Goal: Information Seeking & Learning: Learn about a topic

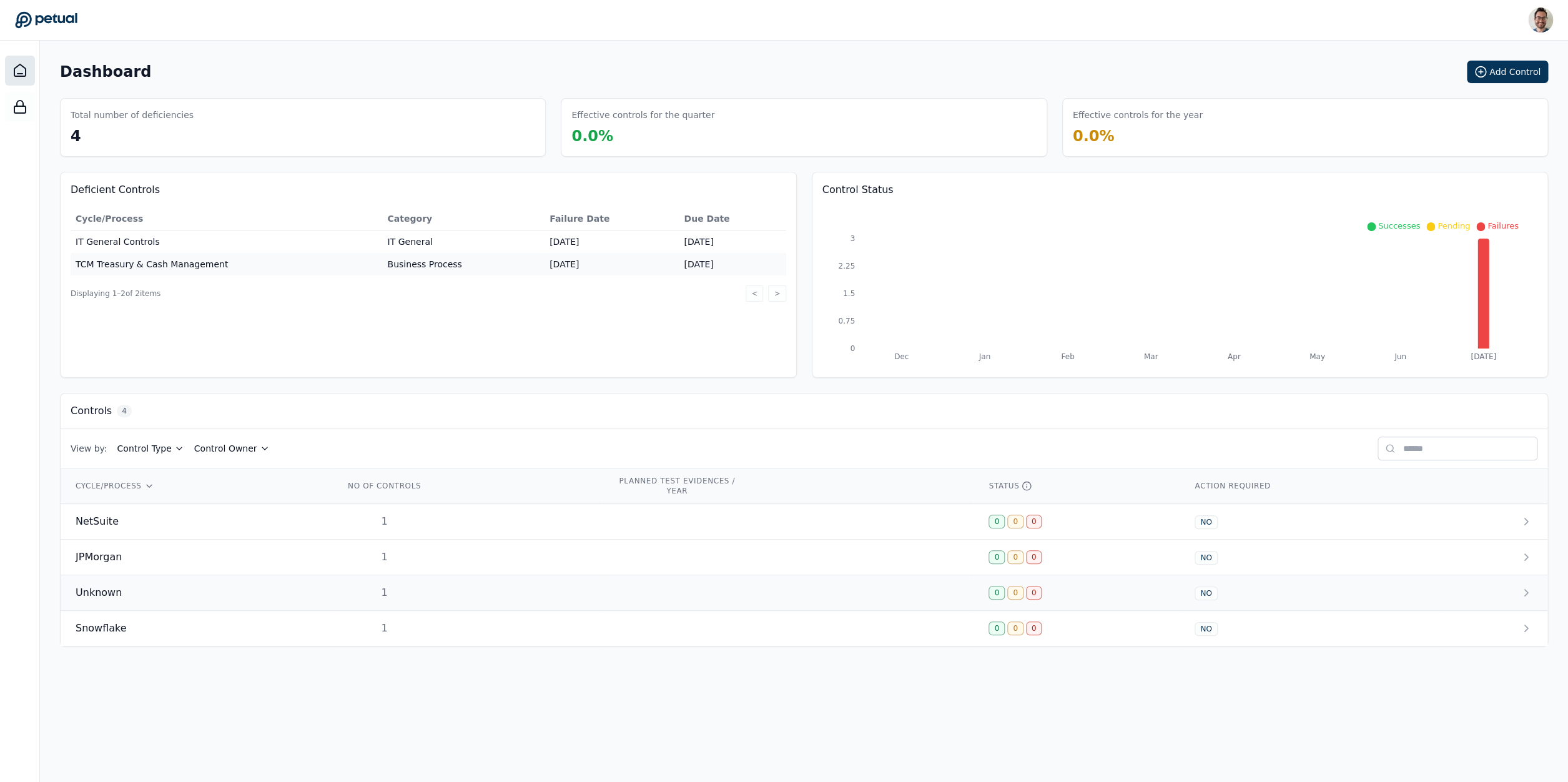
click at [112, 607] on td "Unknown" at bounding box center [195, 593] width 269 height 36
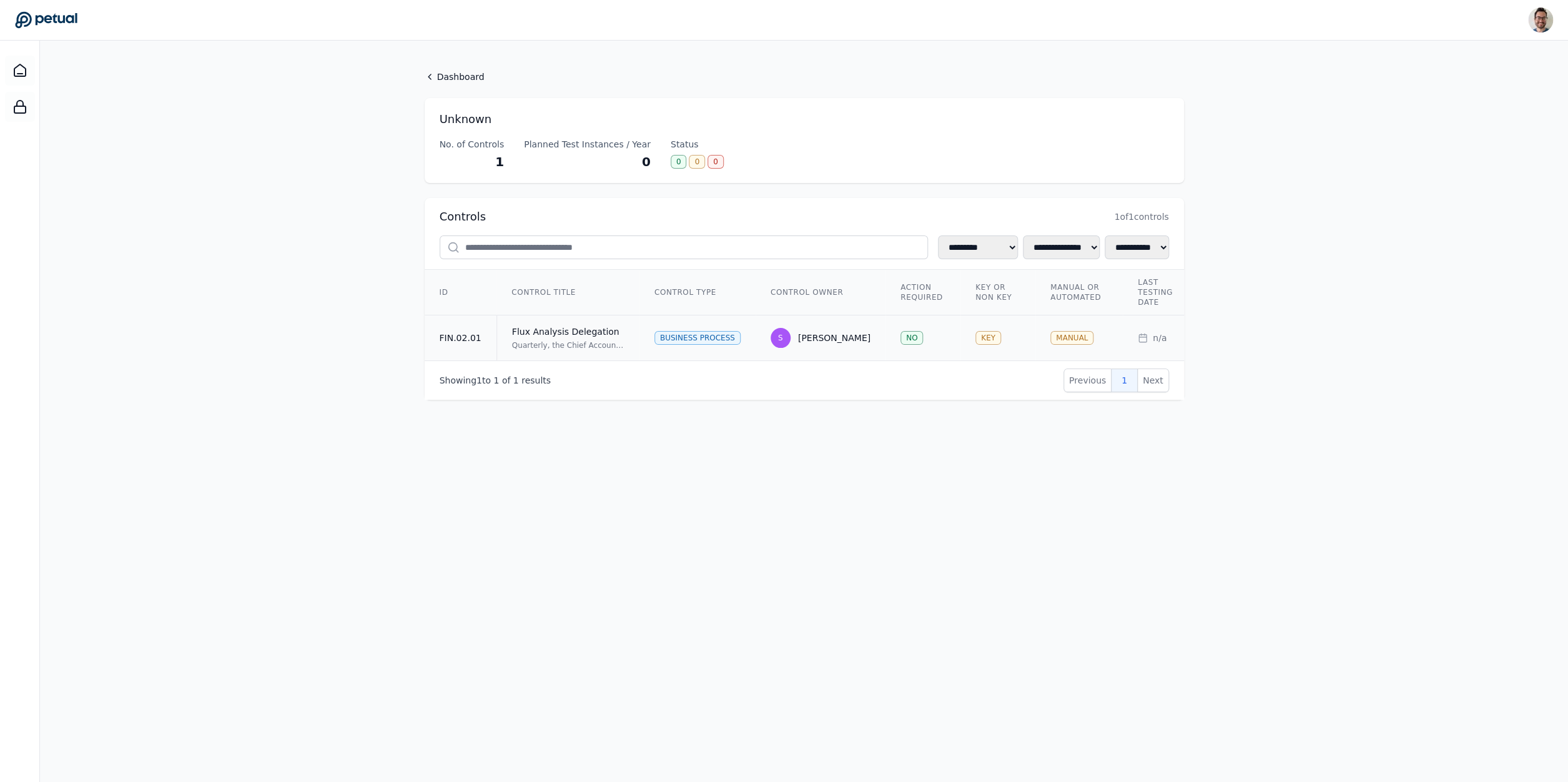
click at [542, 345] on div "Quarterly, the Chief Accounting Officer, or delegate, reviews the Flux Analysis…" at bounding box center [568, 345] width 112 height 10
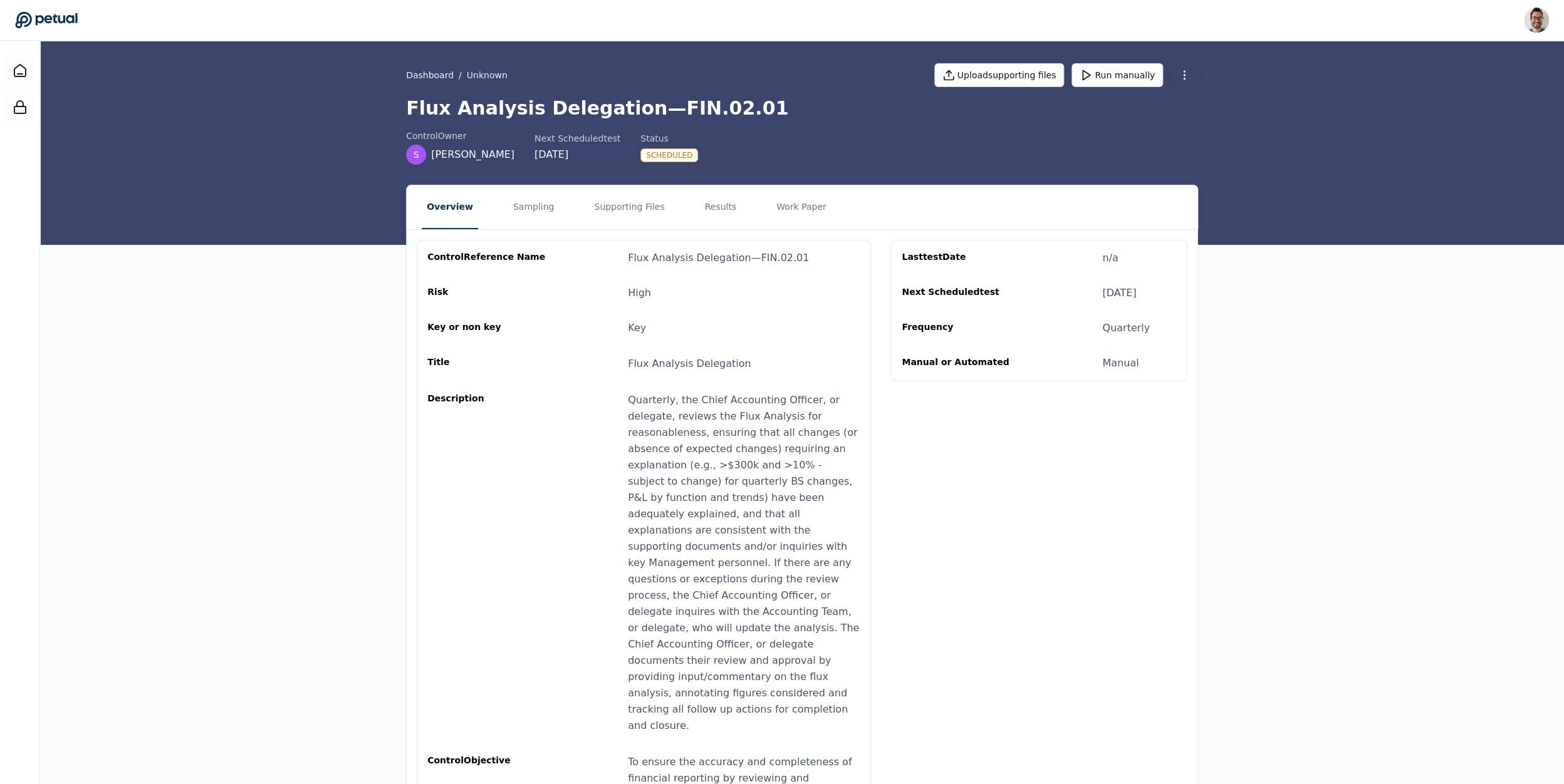
click at [560, 224] on nav "Overview Sampling Supporting Files Results Work Paper" at bounding box center [802, 208] width 791 height 44
click at [519, 203] on button "Sampling" at bounding box center [534, 208] width 51 height 44
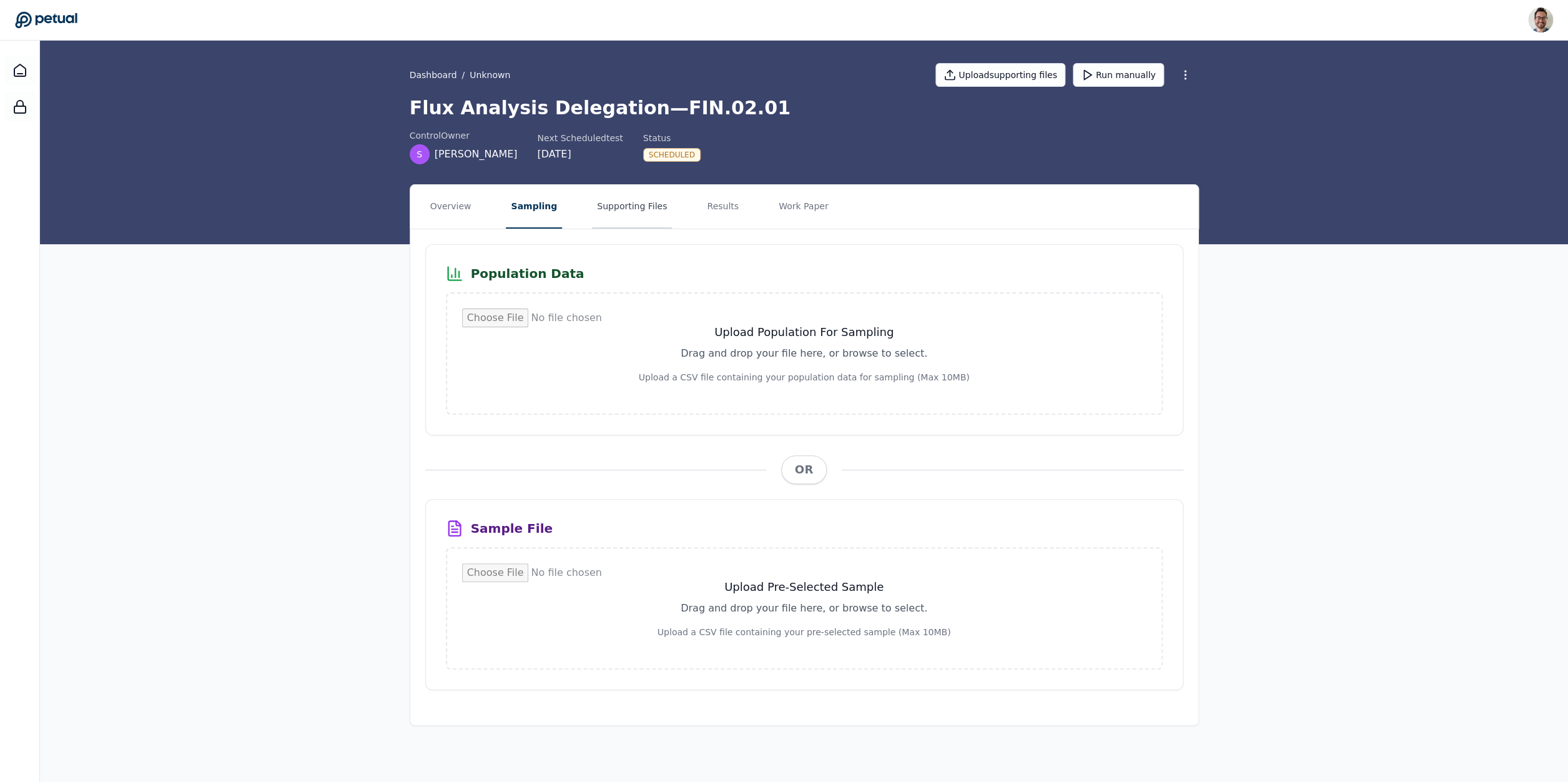
click at [604, 212] on button "Supporting Files" at bounding box center [631, 207] width 80 height 43
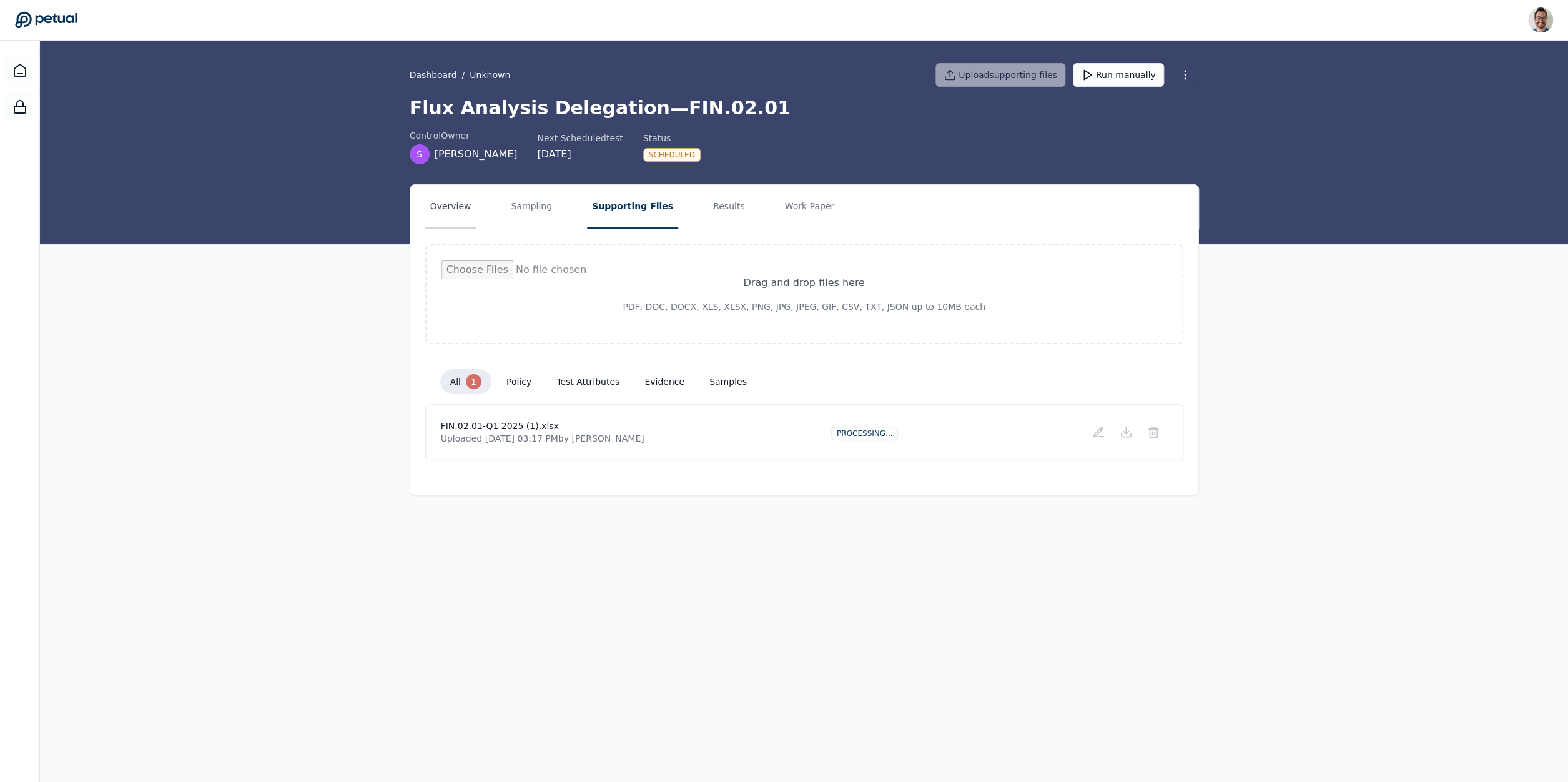
click at [450, 217] on button "Overview" at bounding box center [451, 207] width 51 height 43
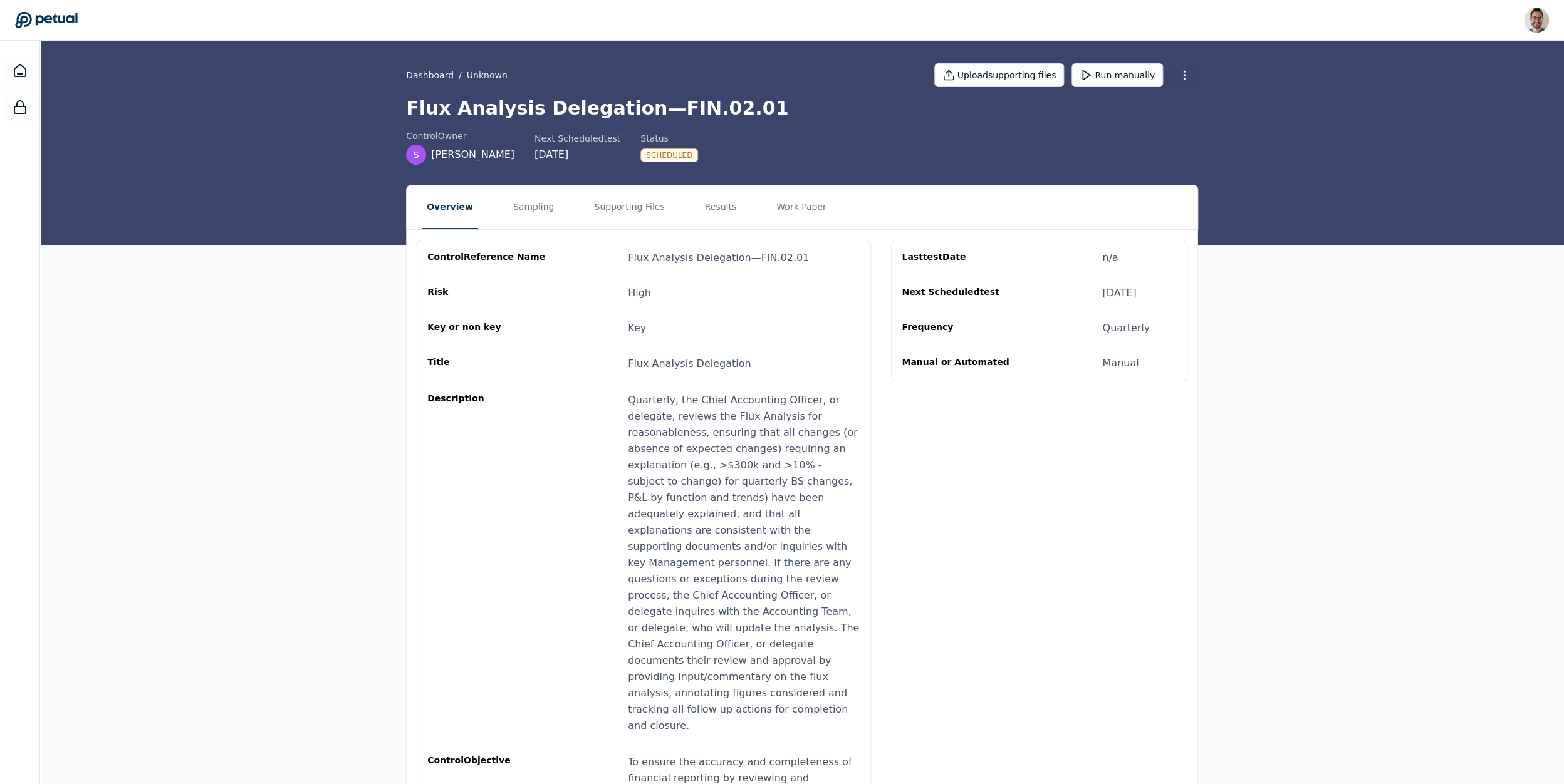
click at [734, 198] on nav "Overview Sampling Supporting Files Results Work Paper" at bounding box center [802, 208] width 791 height 44
click at [727, 213] on button "Results" at bounding box center [720, 208] width 42 height 44
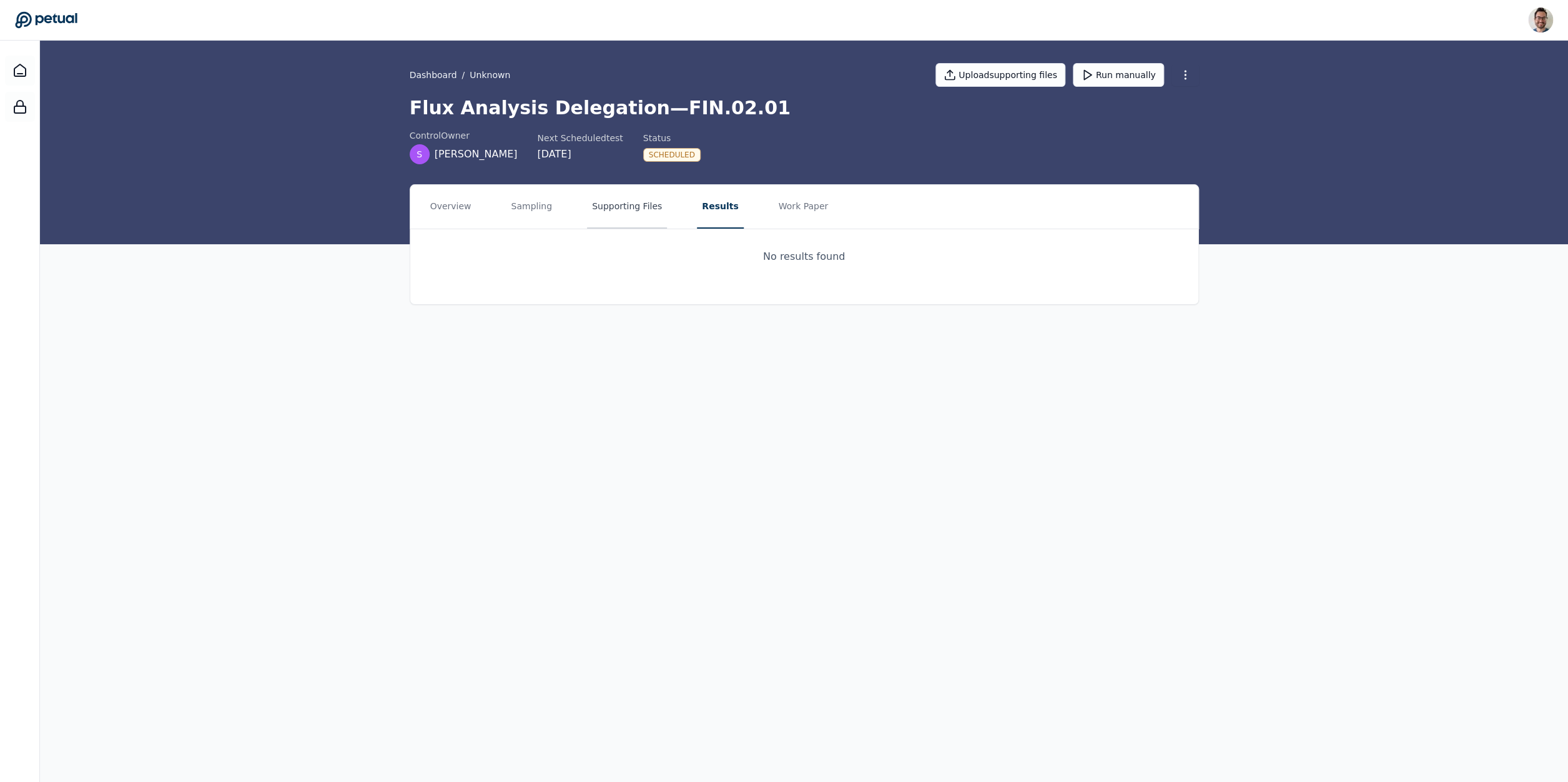
click at [629, 206] on button "Supporting Files" at bounding box center [627, 207] width 80 height 43
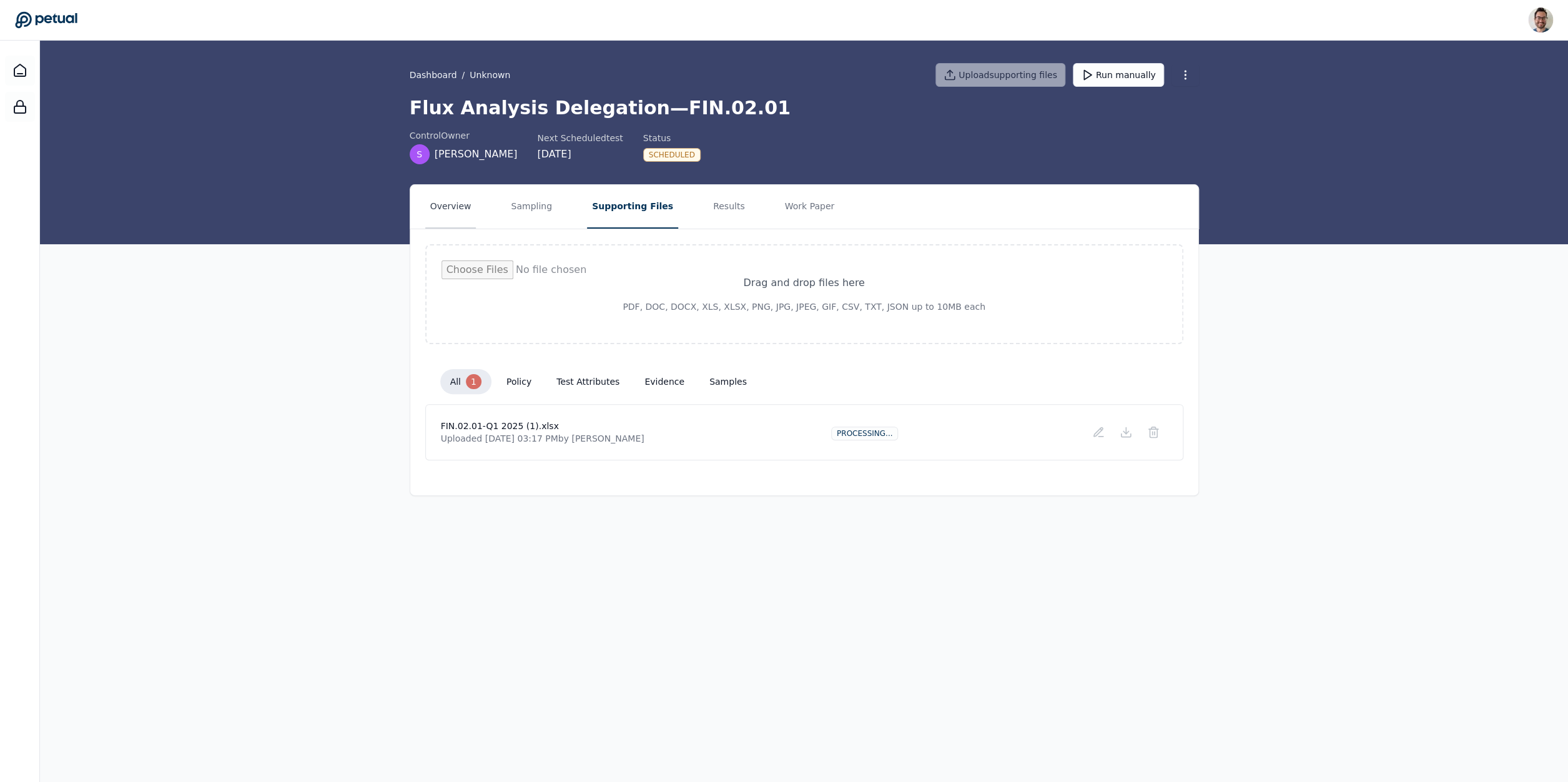
click at [452, 200] on button "Overview" at bounding box center [451, 207] width 51 height 43
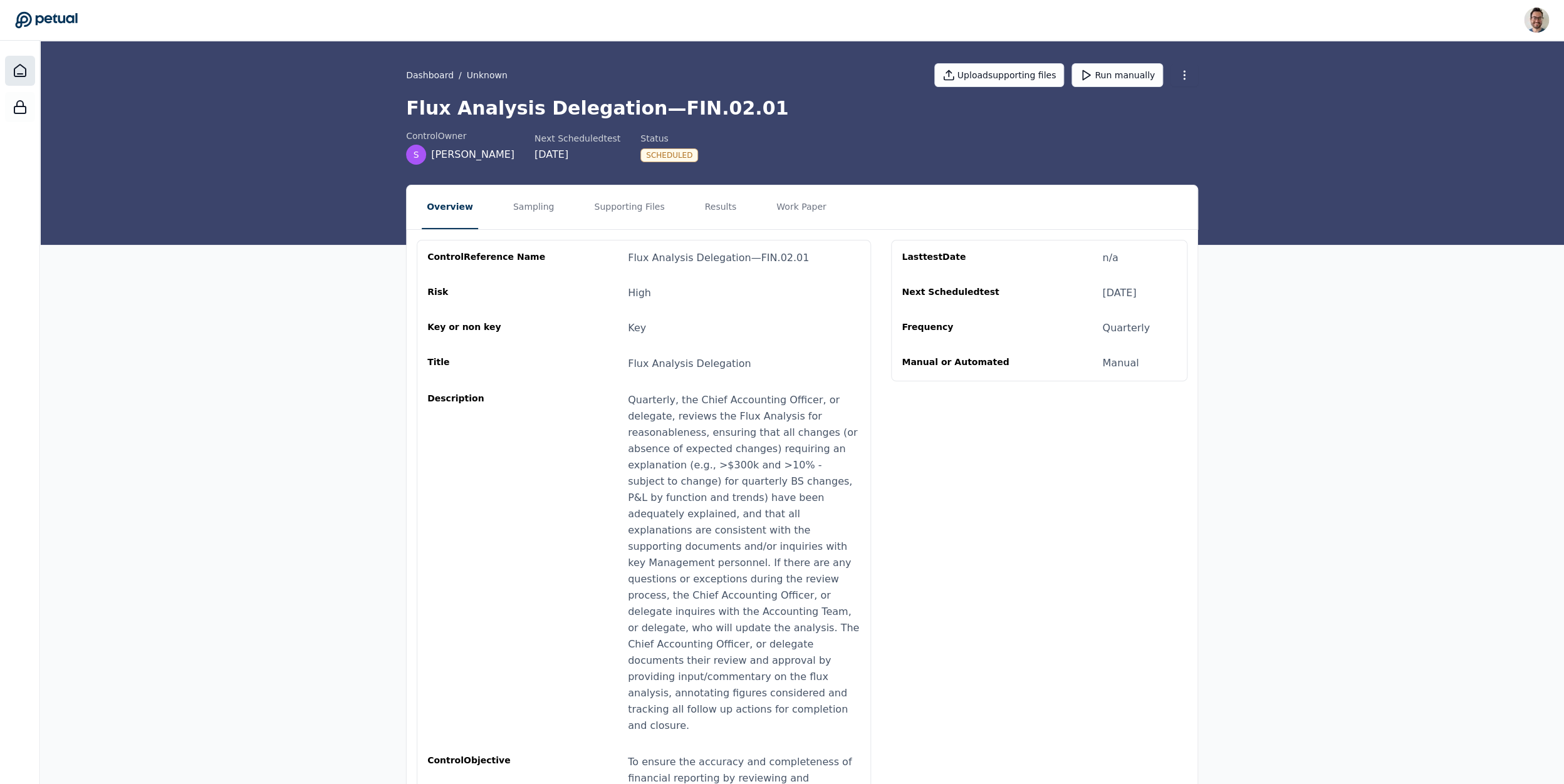
click at [22, 69] on icon at bounding box center [20, 71] width 15 height 15
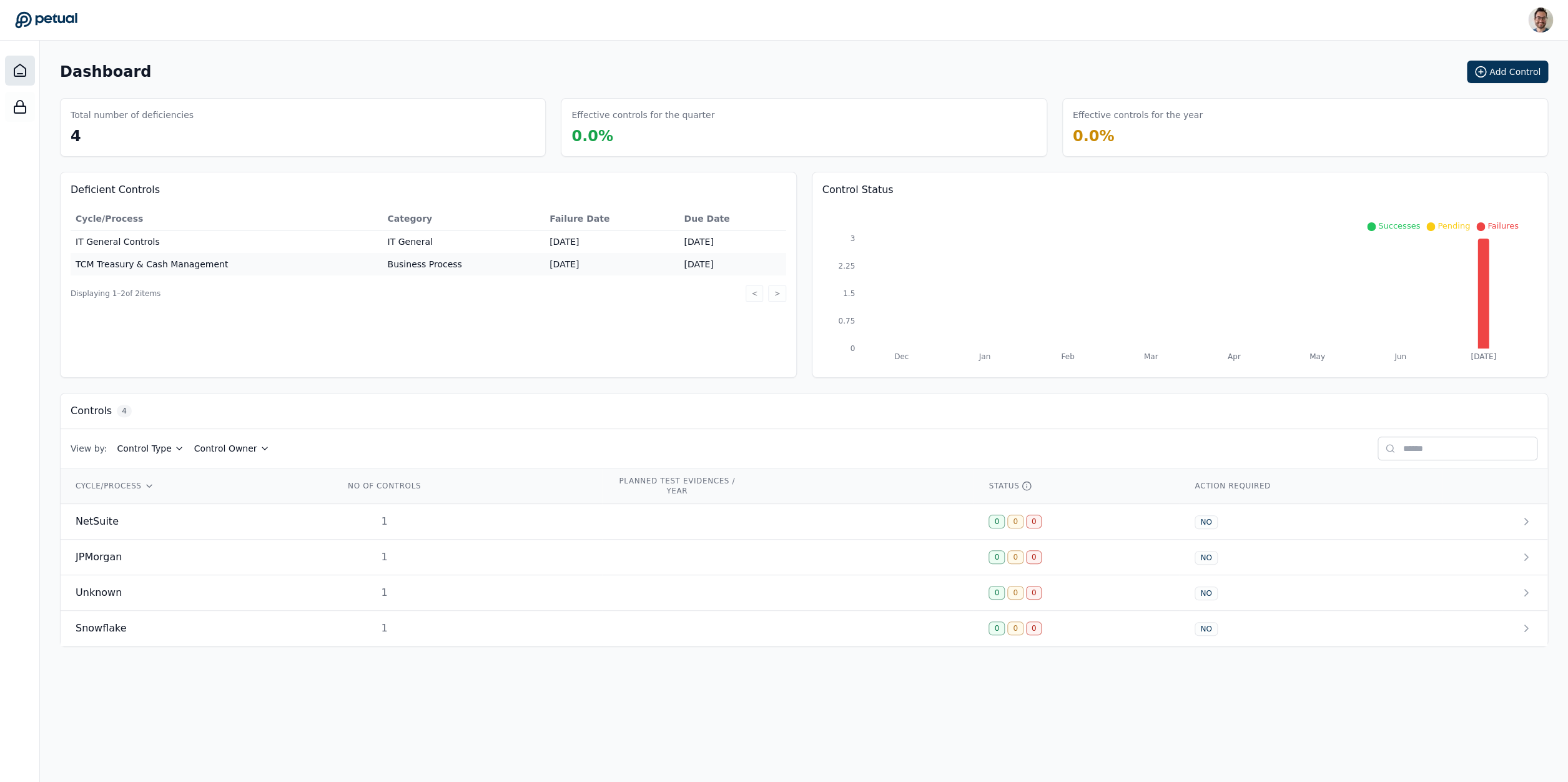
click at [141, 257] on td "TCM Treasury & Cash Management" at bounding box center [227, 265] width 312 height 23
click at [139, 264] on td "TCM Treasury & Cash Management" at bounding box center [227, 265] width 312 height 23
click at [103, 516] on span "NetSuite" at bounding box center [97, 522] width 43 height 15
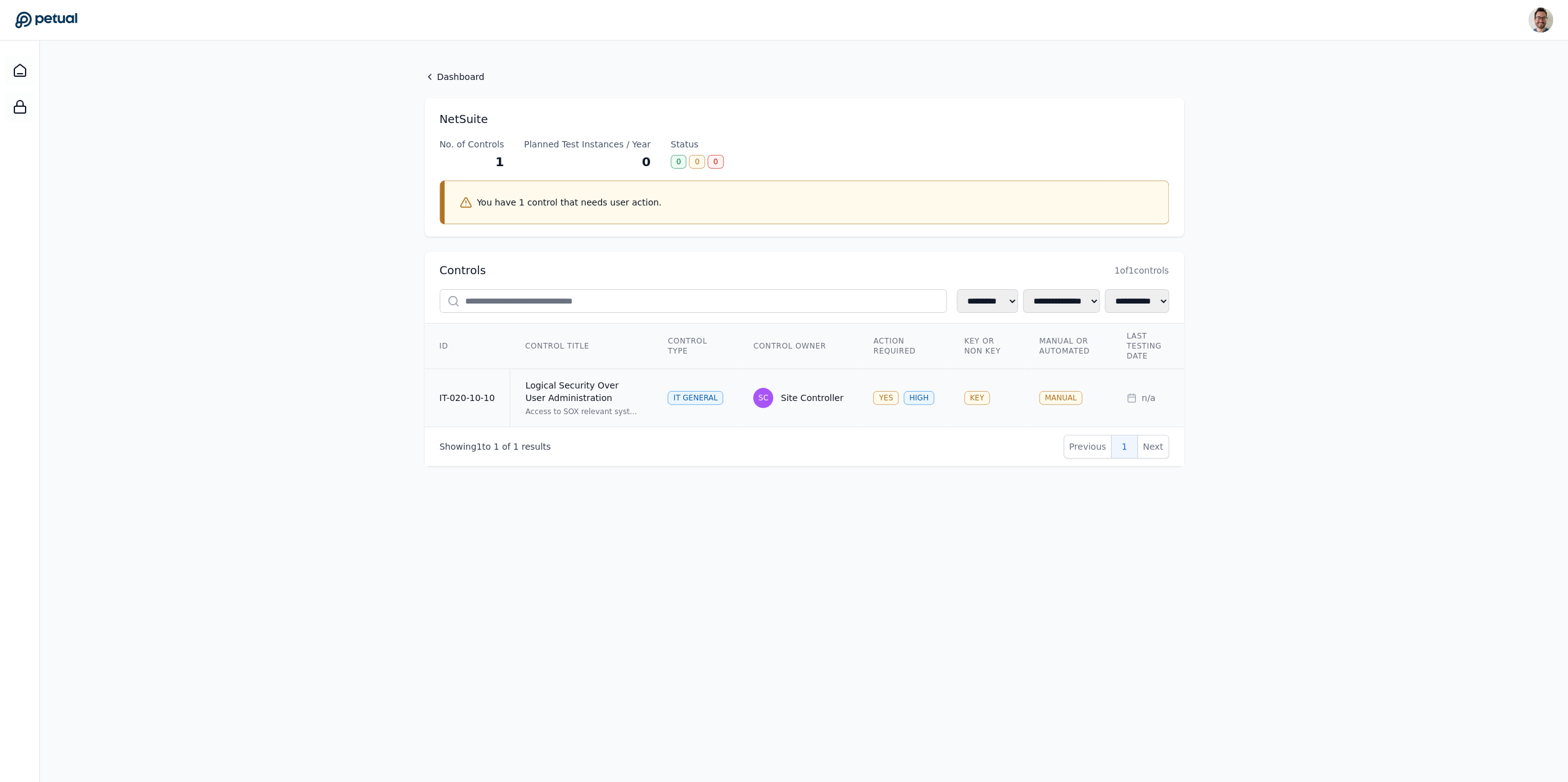
click at [616, 408] on div "Access to SOX relevant systems/applications/databases are requested by the user…" at bounding box center [581, 411] width 112 height 10
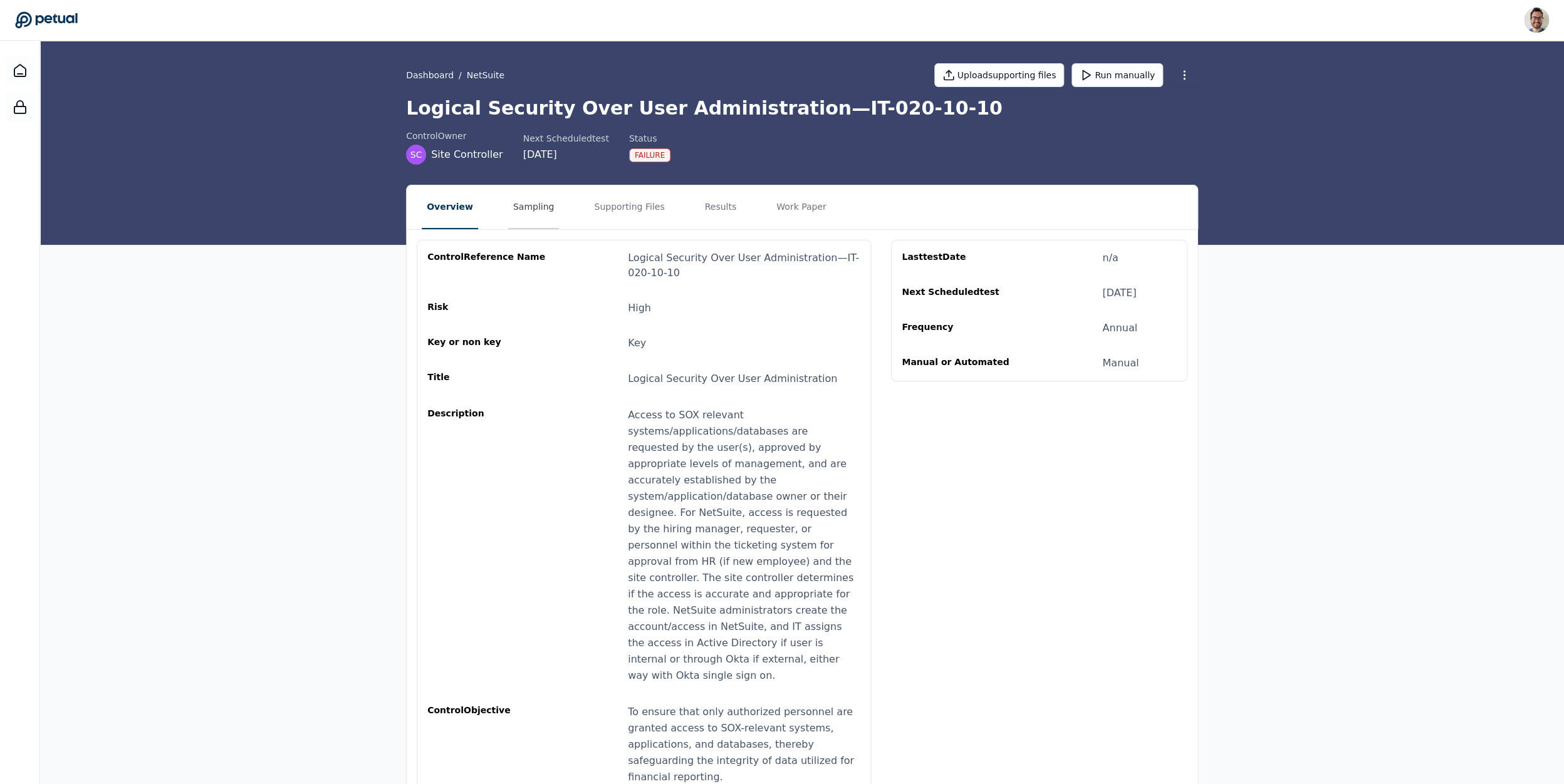
click at [523, 219] on button "Sampling" at bounding box center [534, 208] width 51 height 44
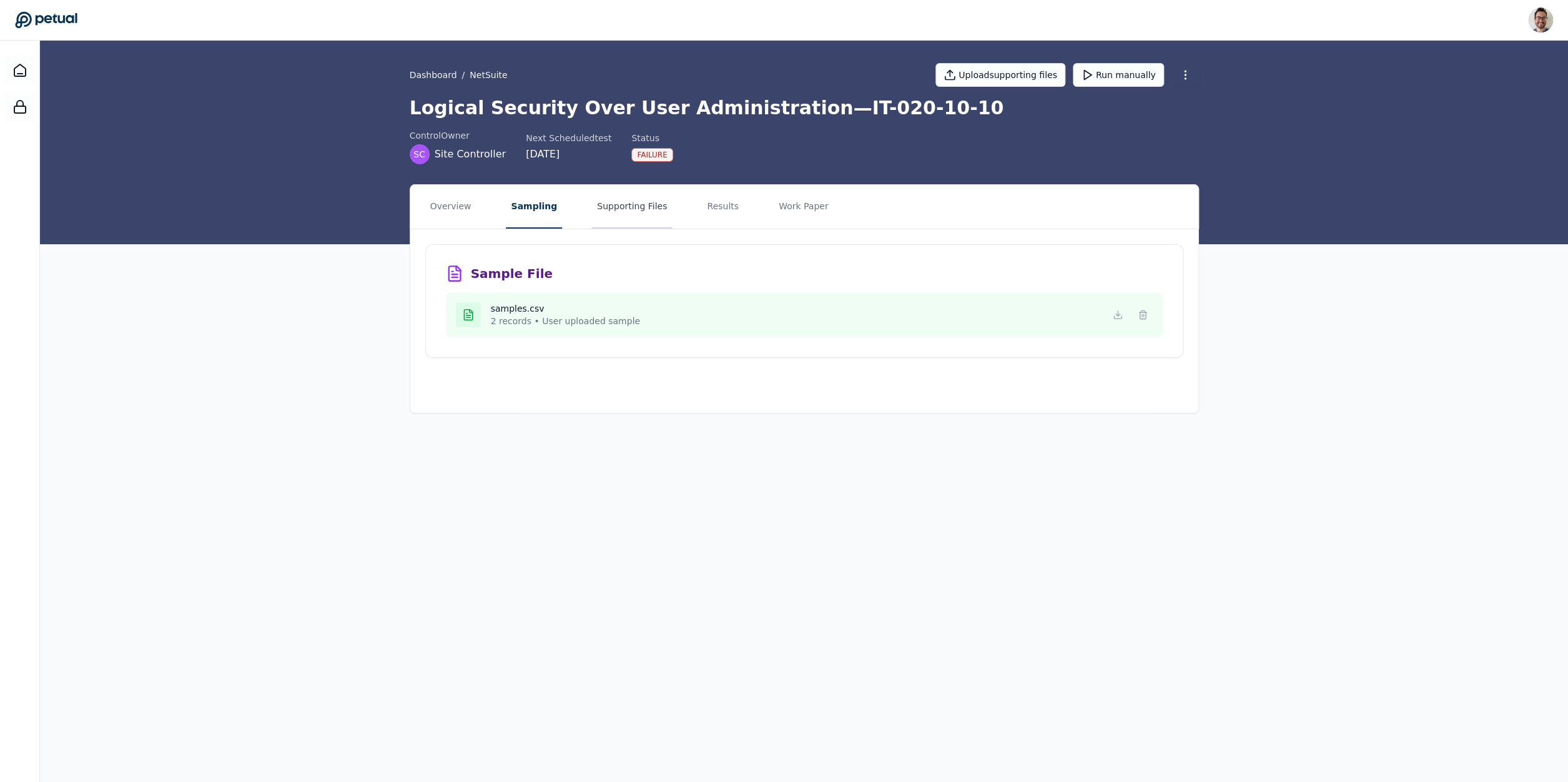
click at [642, 217] on button "Supporting Files" at bounding box center [631, 207] width 80 height 43
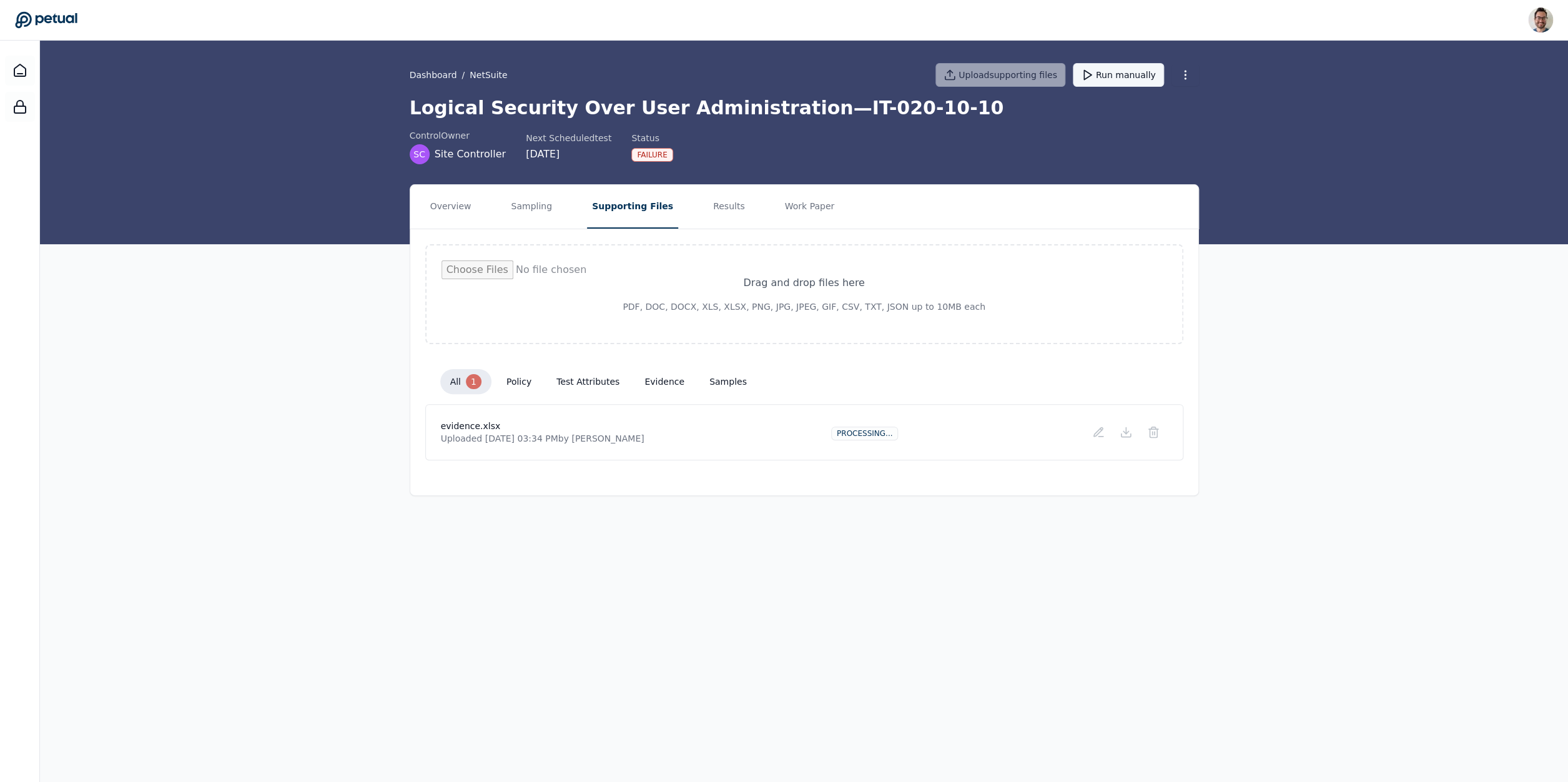
click at [1112, 76] on button "Run manually" at bounding box center [1118, 75] width 91 height 24
drag, startPoint x: 606, startPoint y: 363, endPoint x: 602, endPoint y: 378, distance: 15.5
click at [606, 363] on div "all 1 policy test attributes evidence 1 samples" at bounding box center [804, 382] width 758 height 45
click at [602, 378] on button "test attributes" at bounding box center [588, 382] width 83 height 23
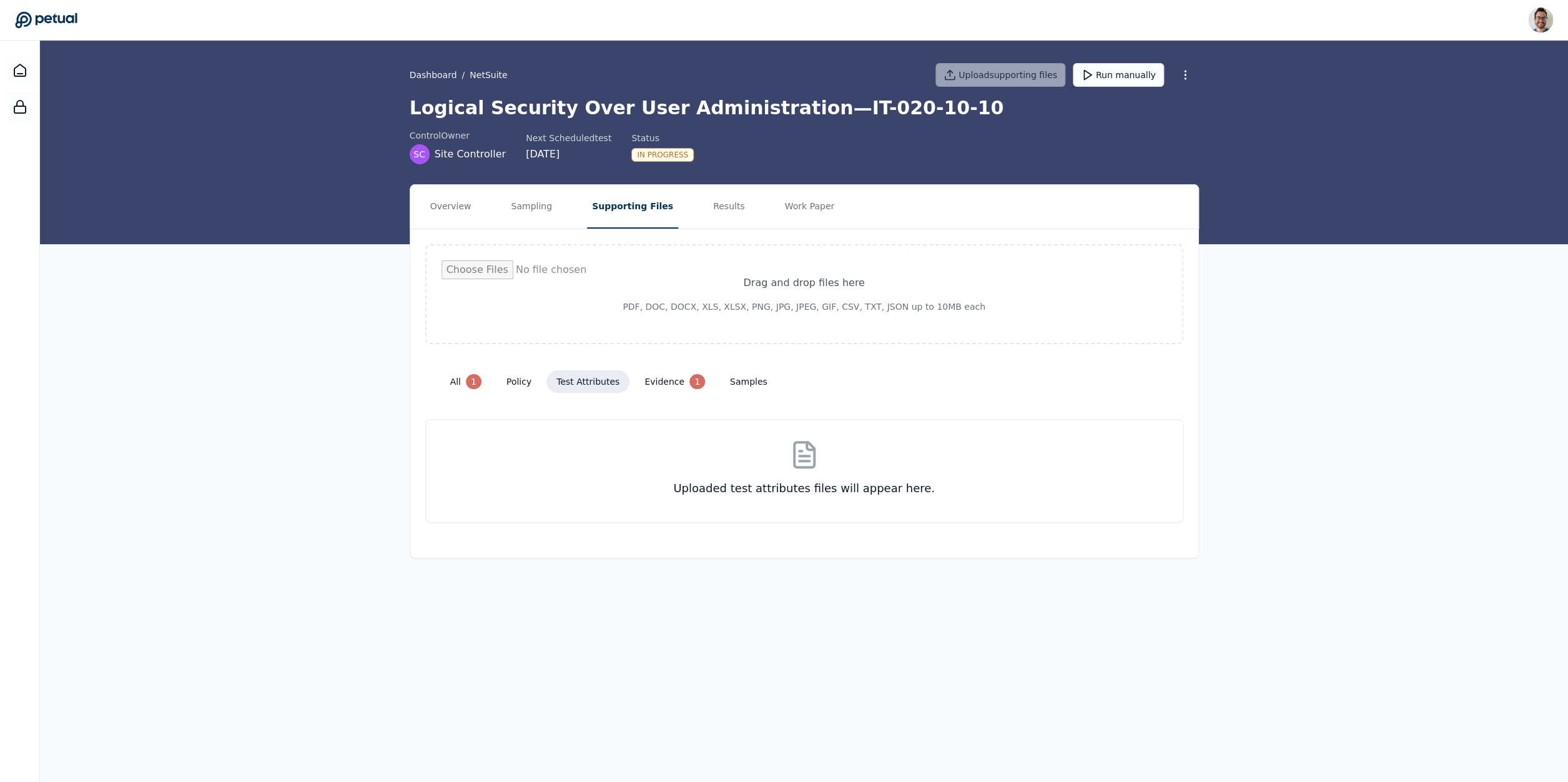
click at [645, 404] on div "Drag and drop files here PDF, DOC, DOCX, XLS, XLSX, PNG, JPG, JPEG, GIF, CSV, T…" at bounding box center [804, 383] width 788 height 308
click at [646, 372] on button "evidence 1" at bounding box center [674, 381] width 80 height 25
click at [463, 374] on button "all 1" at bounding box center [466, 381] width 51 height 25
click at [445, 206] on button "Overview" at bounding box center [451, 207] width 51 height 43
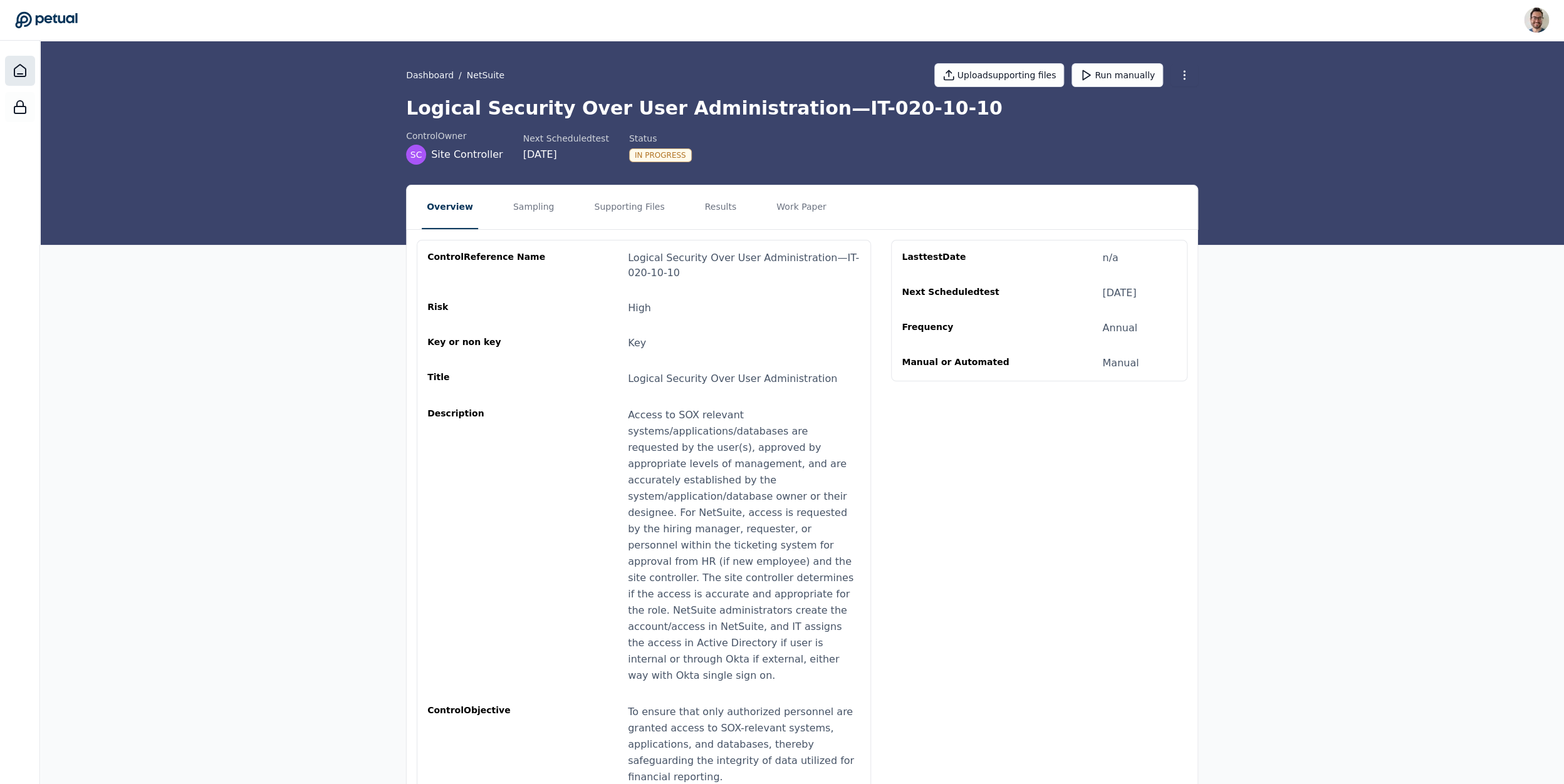
click at [16, 76] on icon at bounding box center [20, 71] width 15 height 15
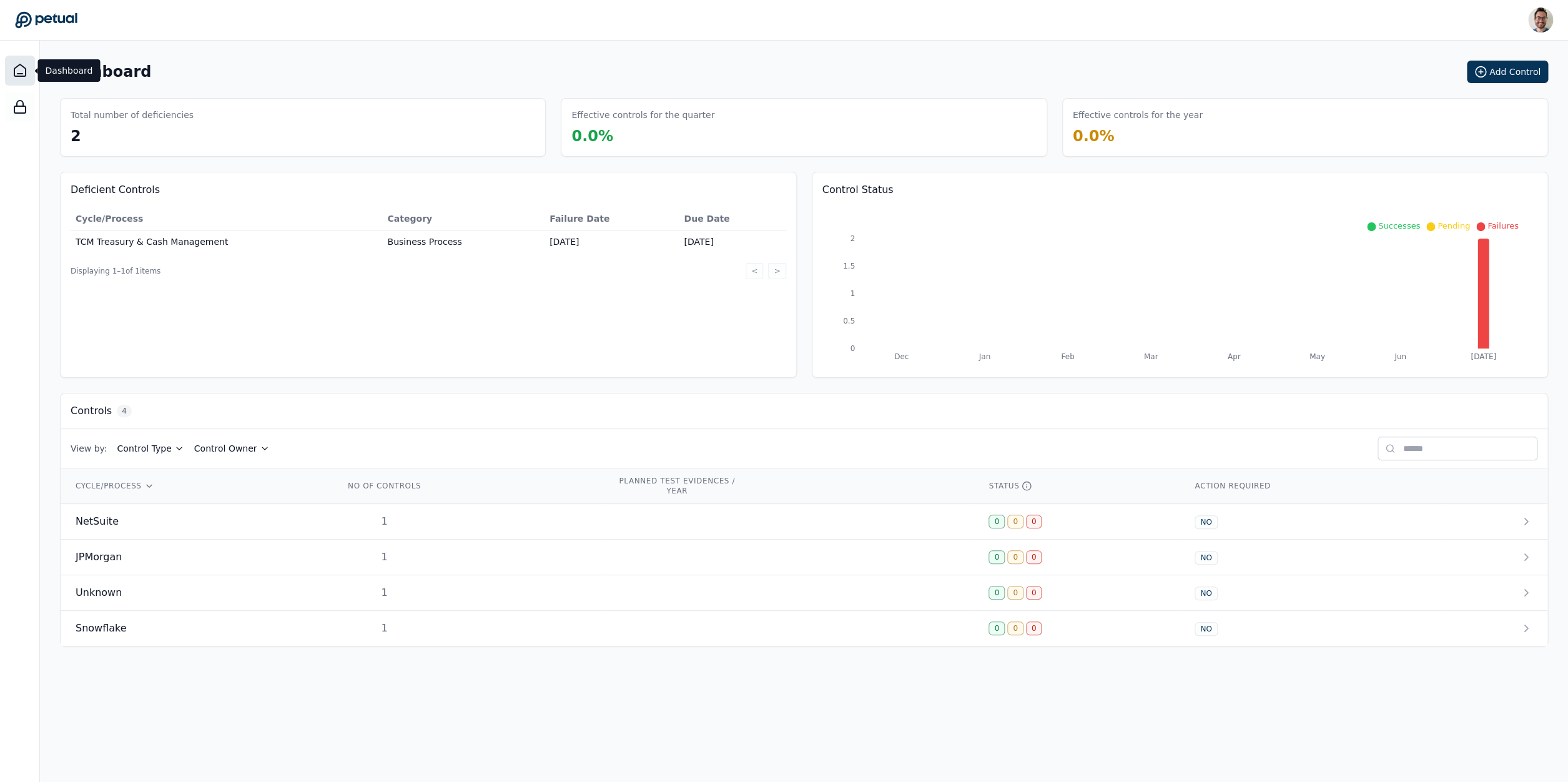
click at [199, 71] on div "Dashboard Add Control" at bounding box center [803, 72] width 1488 height 23
